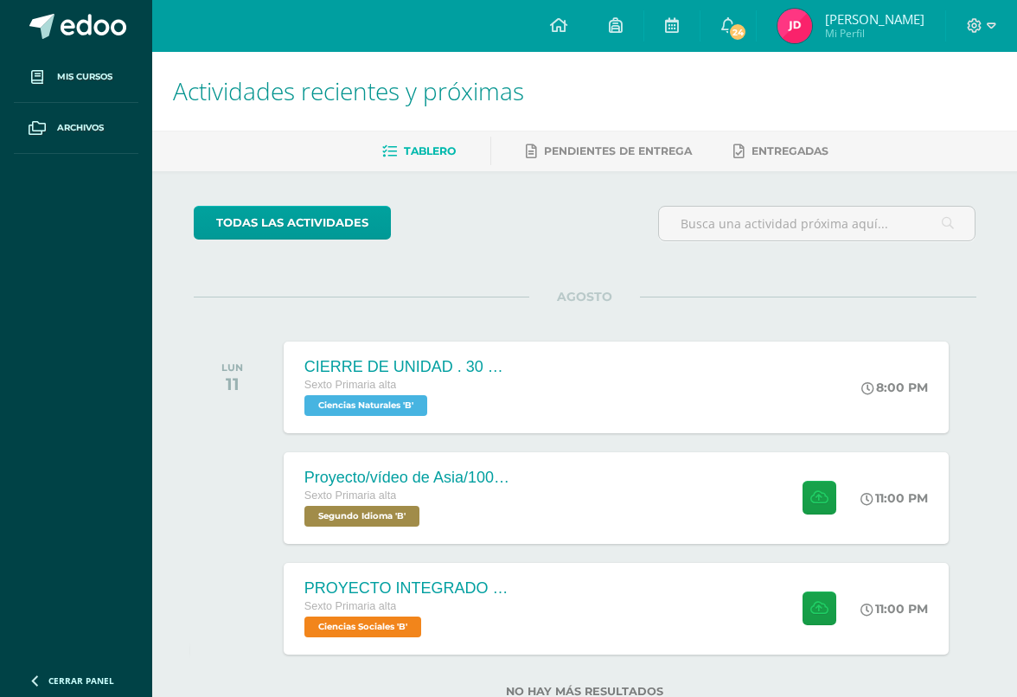
click at [660, 502] on div "Proyecto/vídeo de Asia/100ptos. Sexto Primaria alta Segundo Idioma 'B' 11:00 PM…" at bounding box center [616, 498] width 665 height 92
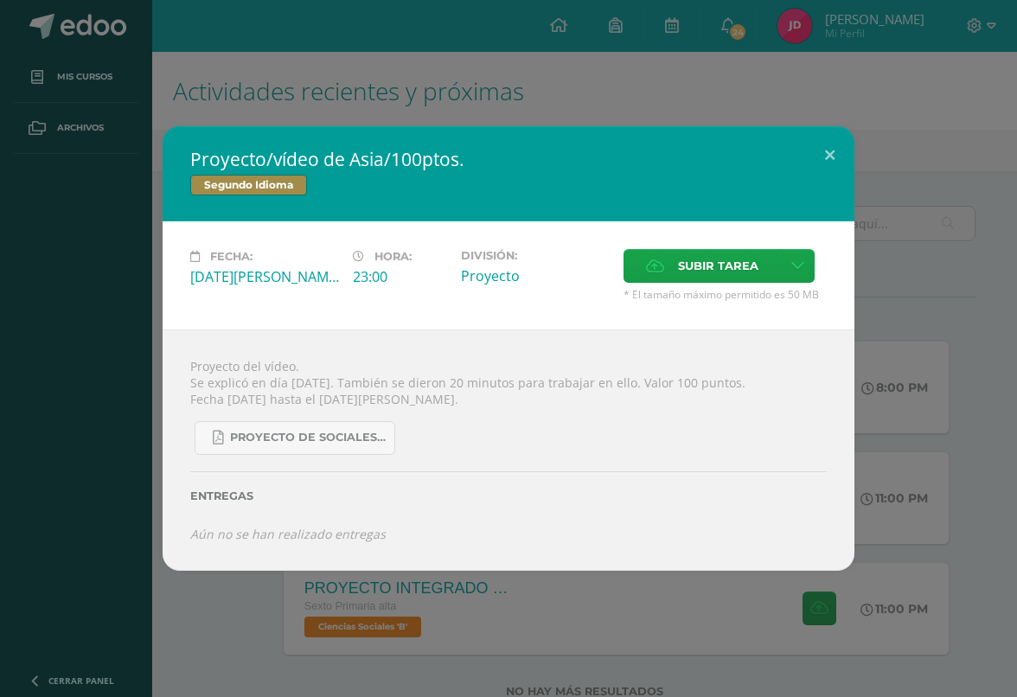
click at [711, 253] on span "Subir tarea" at bounding box center [718, 266] width 80 height 32
click at [0, 0] on input "Subir tarea" at bounding box center [0, 0] width 0 height 0
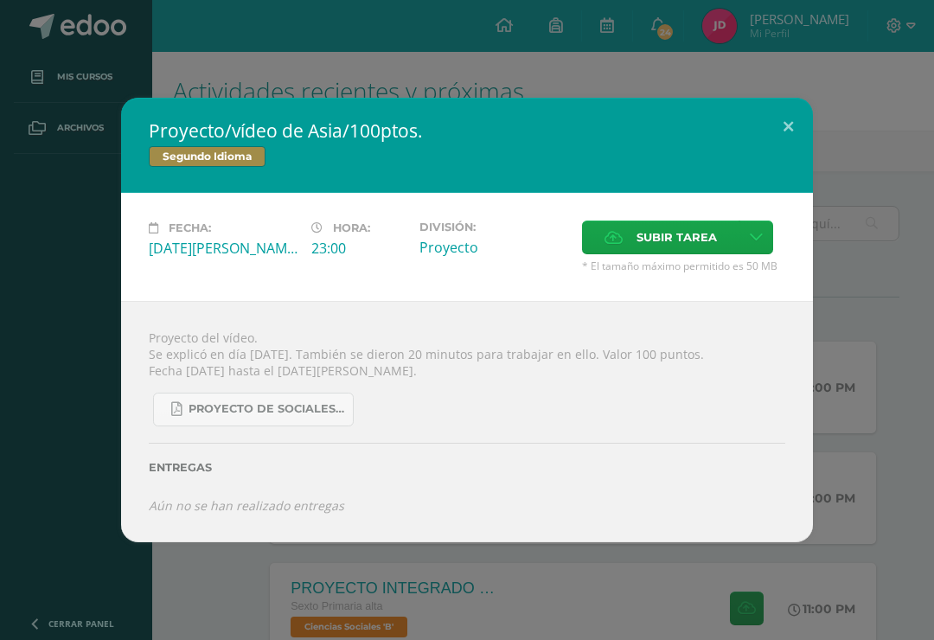
click at [687, 228] on span "Subir tarea" at bounding box center [676, 237] width 80 height 32
click at [0, 0] on input "Subir tarea" at bounding box center [0, 0] width 0 height 0
click at [669, 248] on span "Subir tarea" at bounding box center [676, 237] width 80 height 32
click at [0, 0] on input "Subir tarea" at bounding box center [0, 0] width 0 height 0
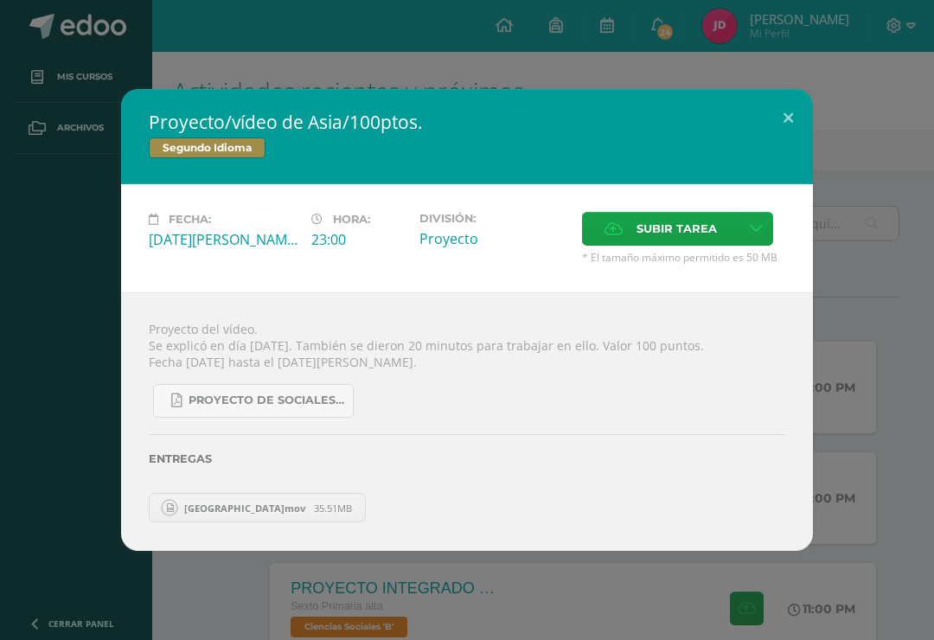
click at [802, 107] on button at bounding box center [787, 118] width 49 height 59
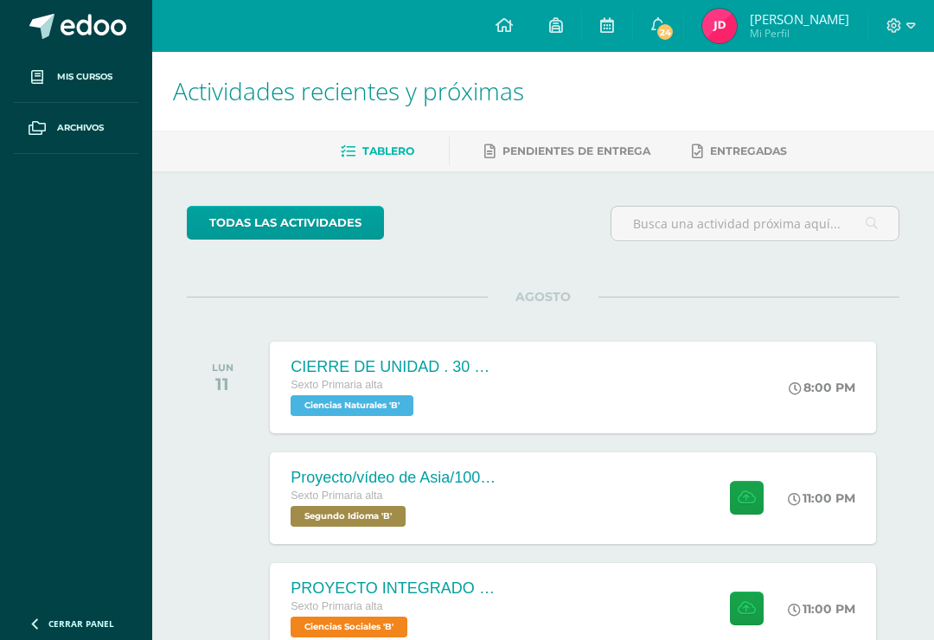
click at [482, 591] on div "PROYECTO INTEGRADO DE CIENCIAS SOCIALES Y KAQCHIQUEL, VALOR 30 PUNTOS." at bounding box center [395, 588] width 208 height 18
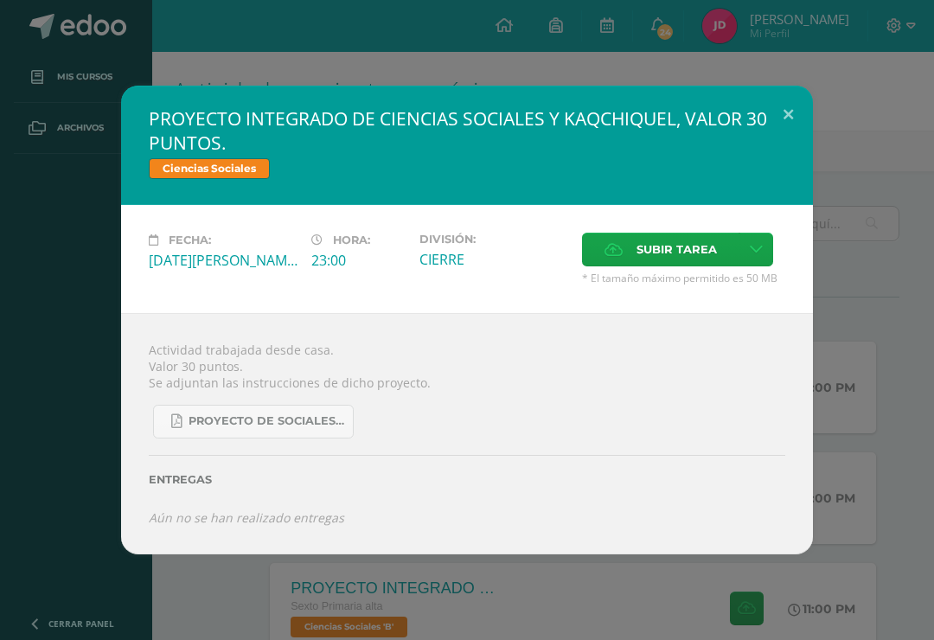
click at [685, 242] on span "Subir tarea" at bounding box center [676, 249] width 80 height 32
click at [0, 0] on input "Subir tarea" at bounding box center [0, 0] width 0 height 0
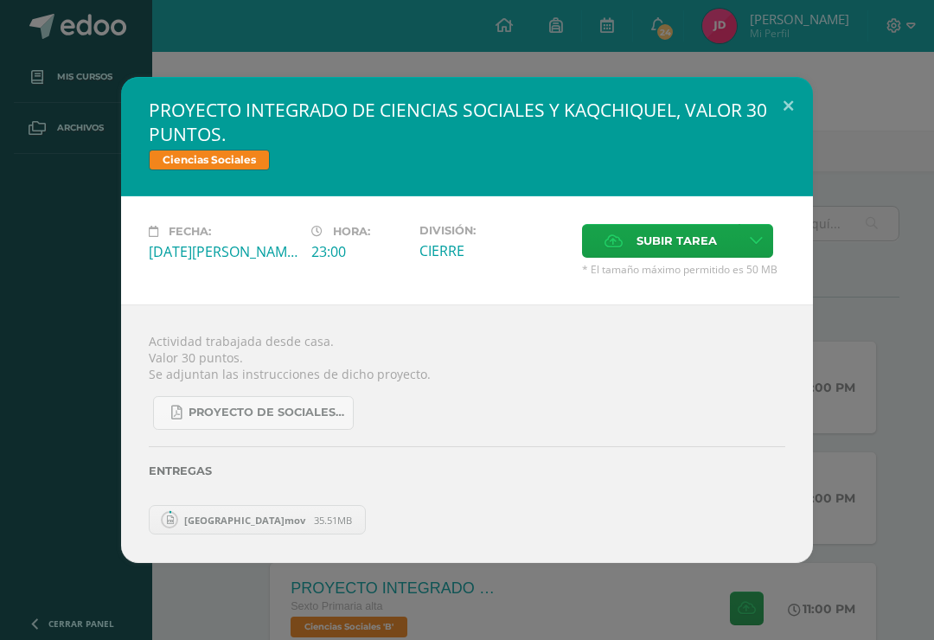
click at [35, 354] on div "PROYECTO INTEGRADO DE CIENCIAS SOCIALES Y KAQCHIQUEL, VALOR 30 PUNTOS. Ciencias…" at bounding box center [467, 320] width 920 height 486
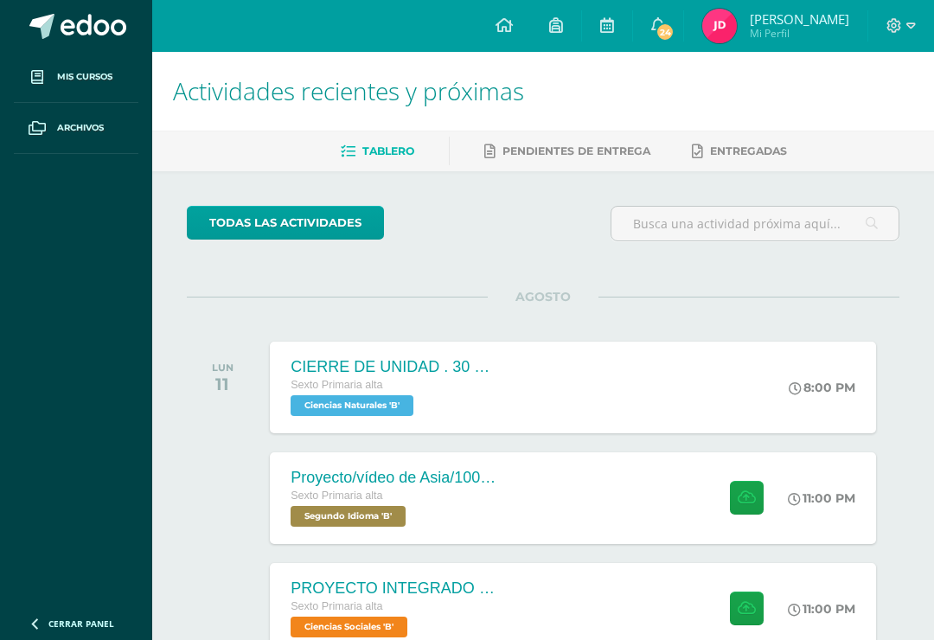
click at [593, 505] on div "Proyecto/vídeo de Asia/100ptos. Sexto Primaria alta Segundo Idioma 'B' 11:00 PM…" at bounding box center [572, 498] width 605 height 92
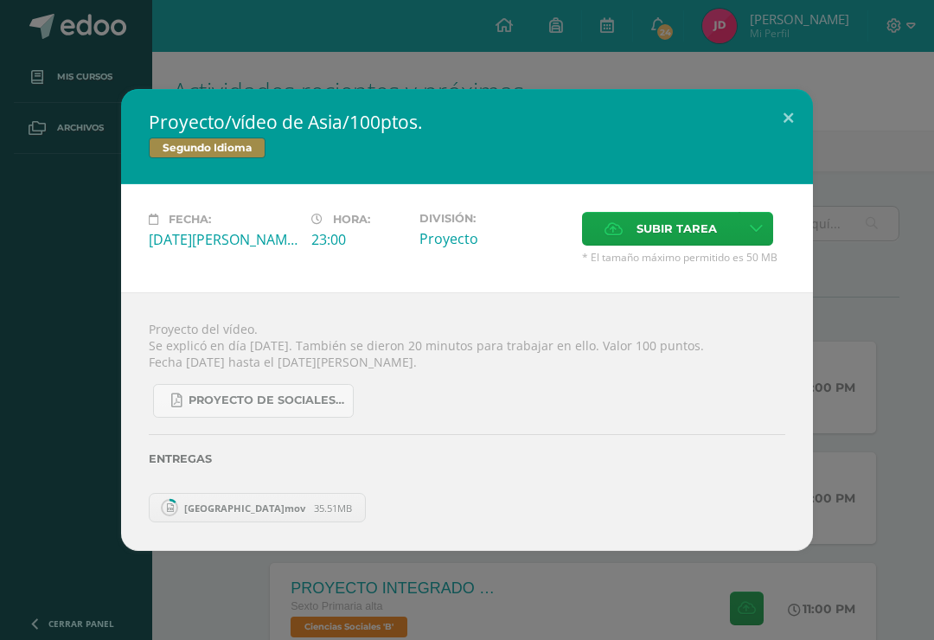
click at [45, 495] on div "Proyecto/vídeo de Asia/100ptos. Segundo Idioma Fecha: [DATE][PERSON_NAME] Hora:…" at bounding box center [467, 320] width 920 height 462
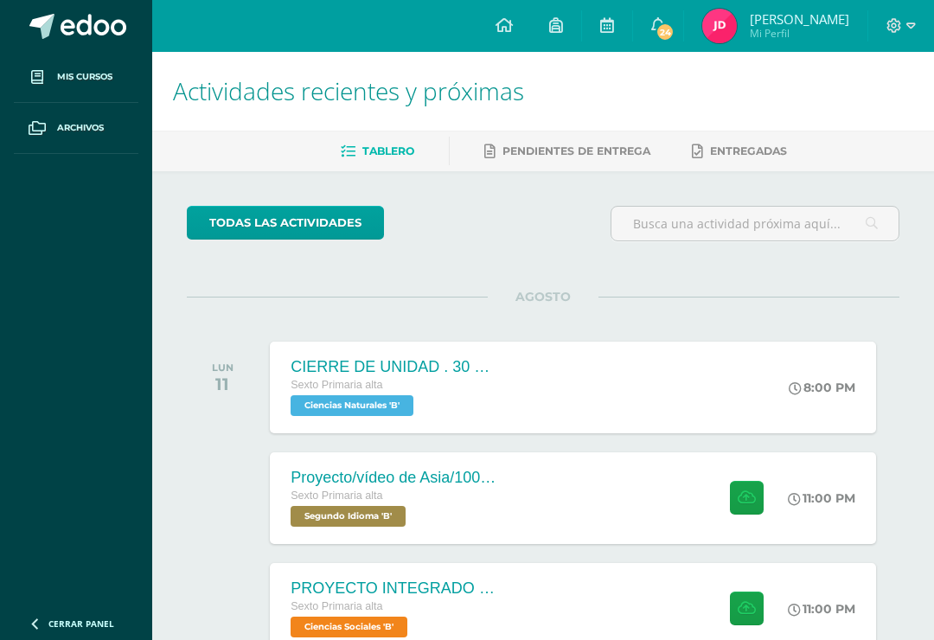
click at [658, 480] on div "Proyecto/vídeo de Asia/100ptos. Sexto Primaria alta Segundo Idioma 'B' 11:00 PM…" at bounding box center [572, 498] width 605 height 92
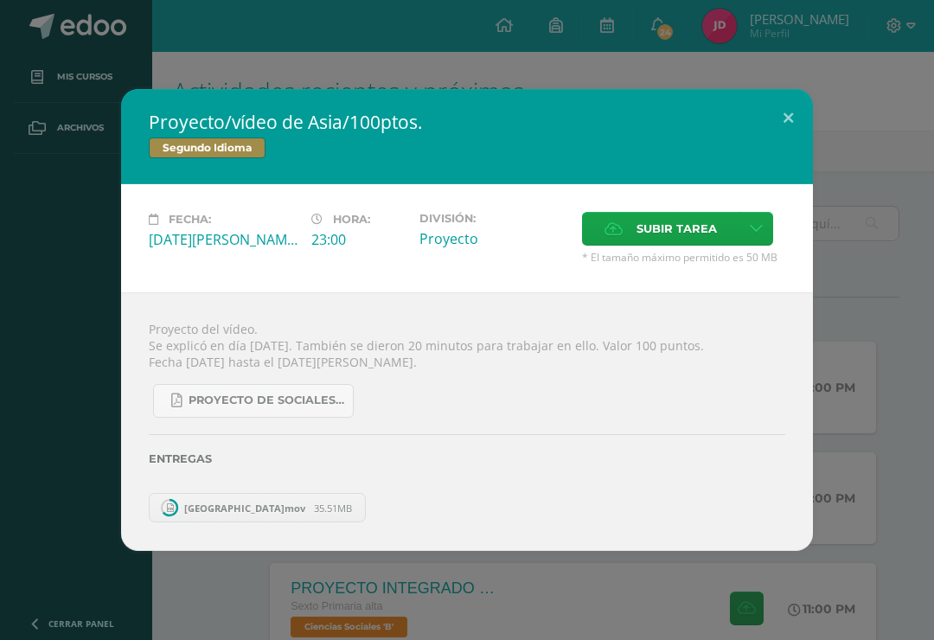
click at [789, 89] on button at bounding box center [787, 118] width 49 height 59
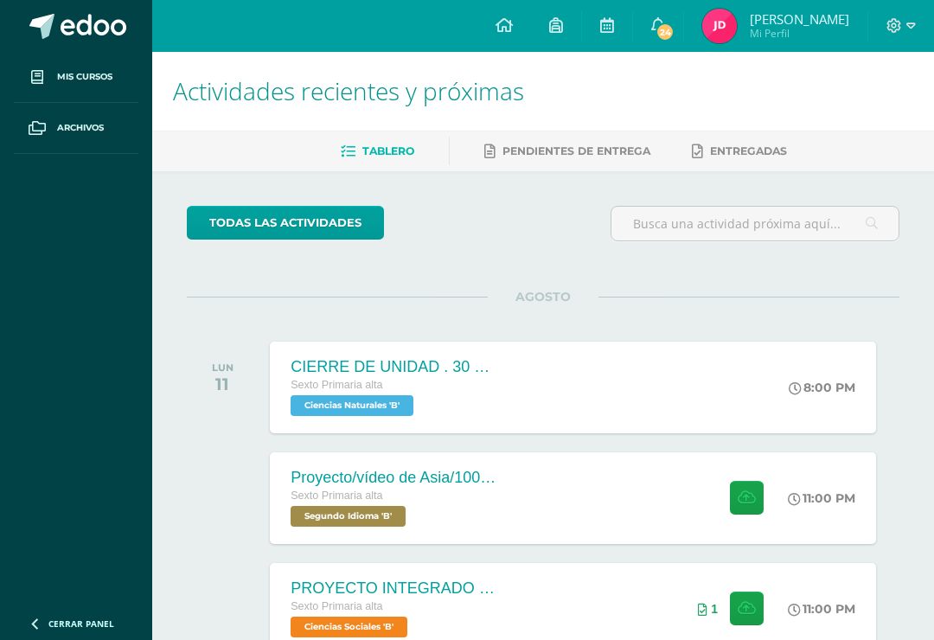
click at [546, 612] on div "PROYECTO INTEGRADO DE CIENCIAS SOCIALES Y KAQCHIQUEL, VALOR 30 PUNTOS. Sexto Pr…" at bounding box center [572, 609] width 605 height 92
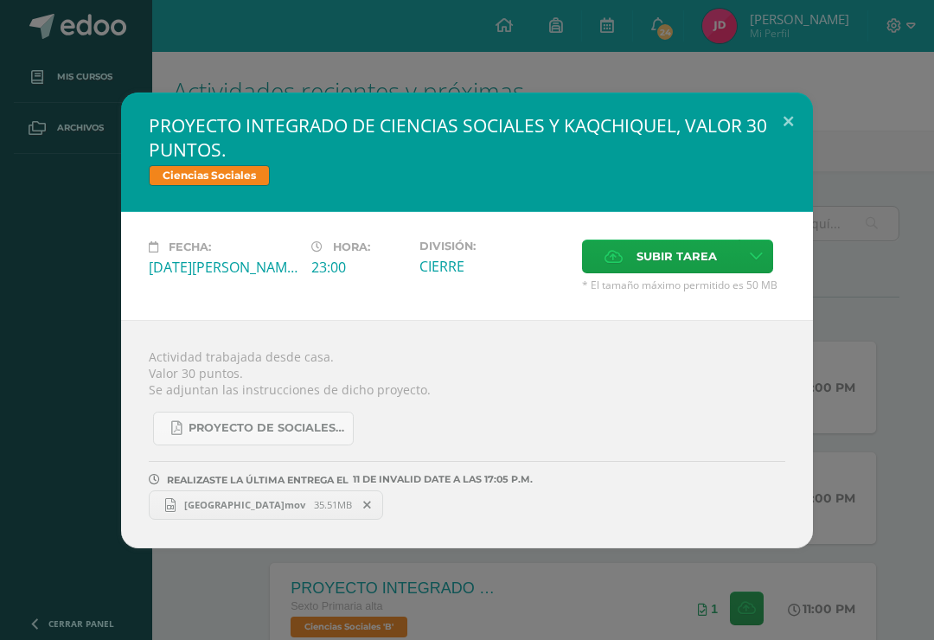
click at [791, 112] on button at bounding box center [787, 122] width 49 height 59
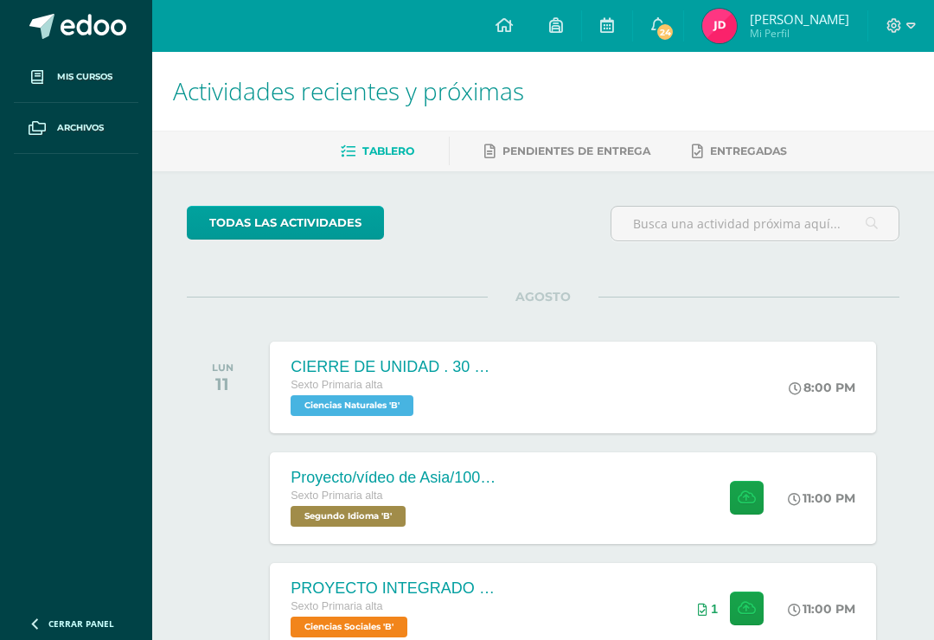
click at [669, 508] on div "Proyecto/vídeo de Asia/100ptos. Sexto Primaria alta Segundo Idioma 'B' 11:00 PM…" at bounding box center [572, 498] width 605 height 92
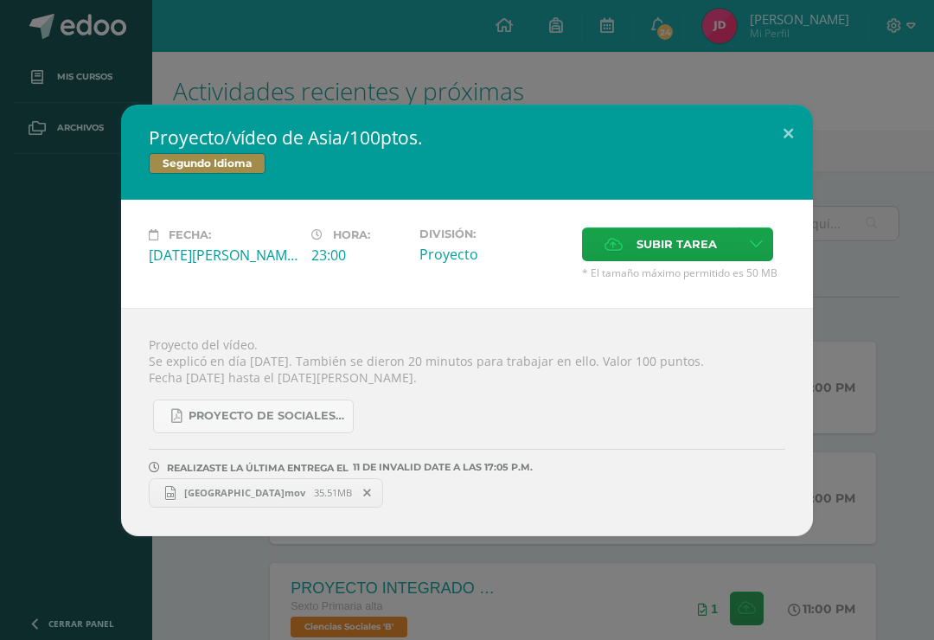
click at [799, 131] on button at bounding box center [787, 134] width 49 height 59
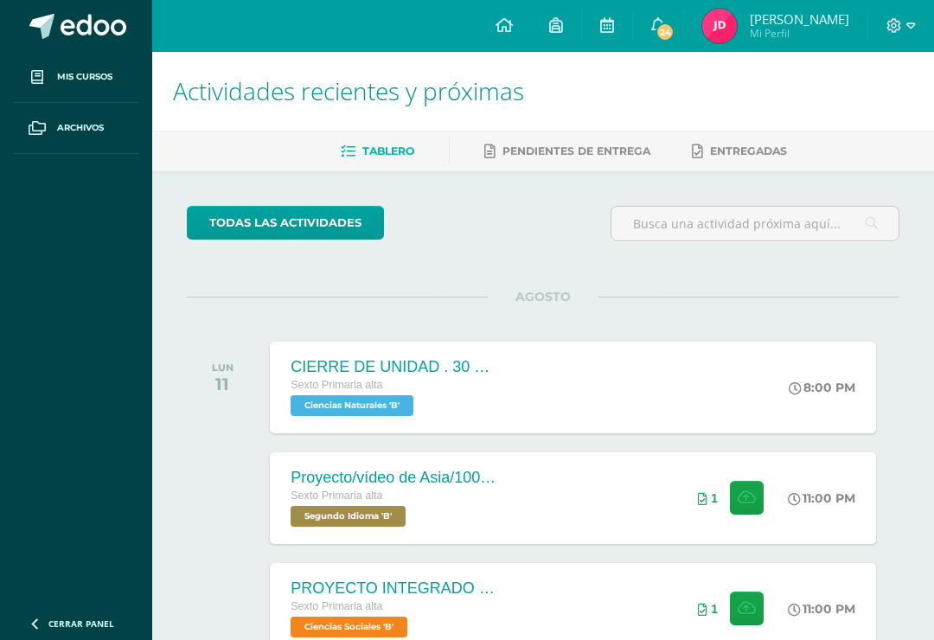
click at [634, 602] on div "PROYECTO INTEGRADO DE CIENCIAS SOCIALES Y KAQCHIQUEL, VALOR 30 PUNTOS. Sexto Pr…" at bounding box center [572, 609] width 605 height 92
